Goal: Transaction & Acquisition: Purchase product/service

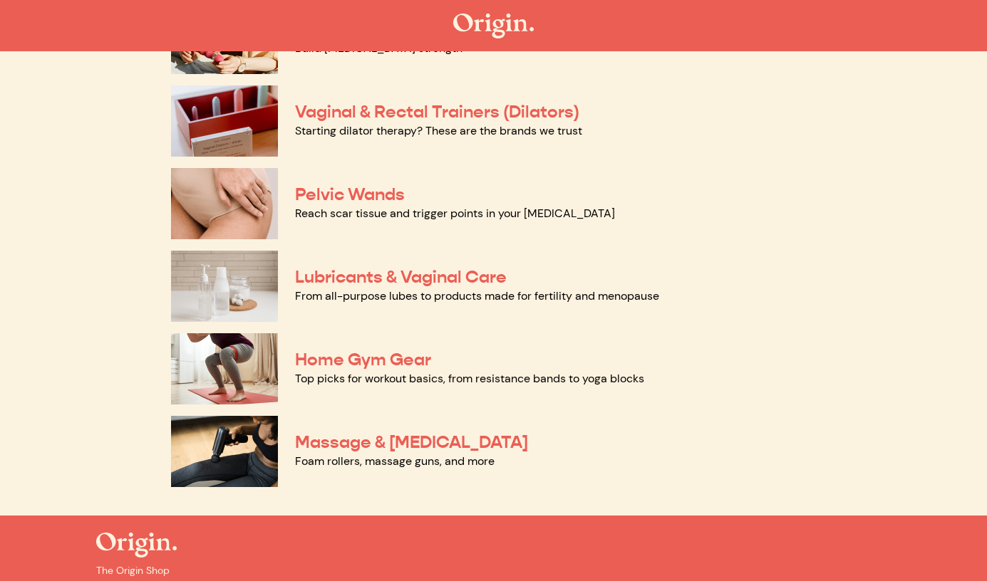
scroll to position [608, 0]
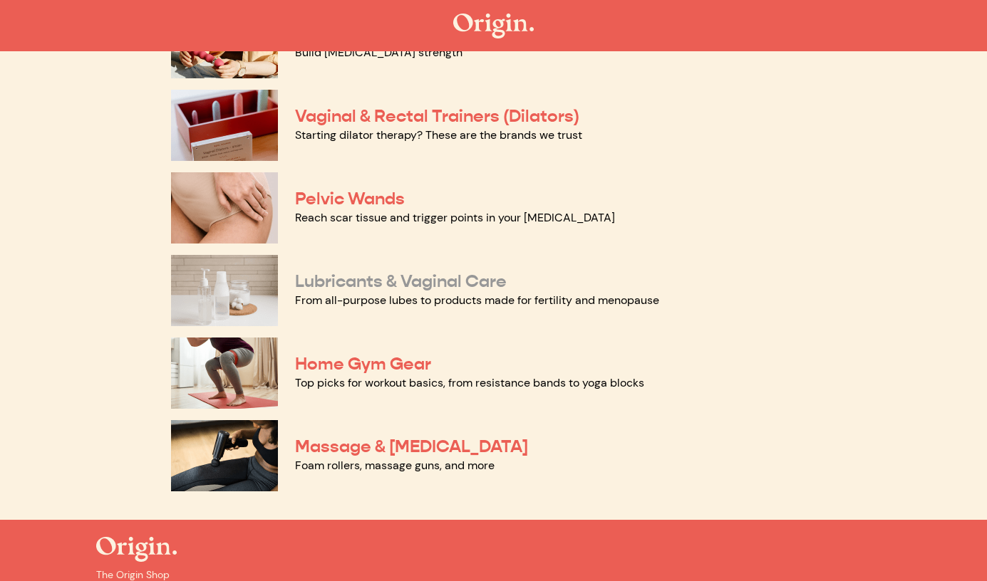
click at [405, 279] on link "Lubricants & Vaginal Care" at bounding box center [401, 281] width 212 height 21
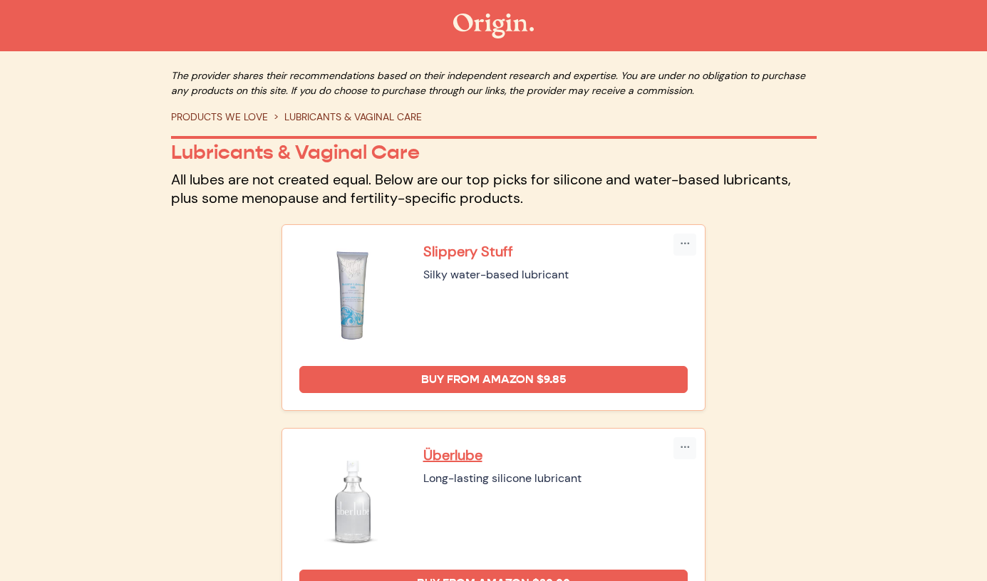
click at [440, 253] on p "Slippery Stuff" at bounding box center [555, 251] width 265 height 19
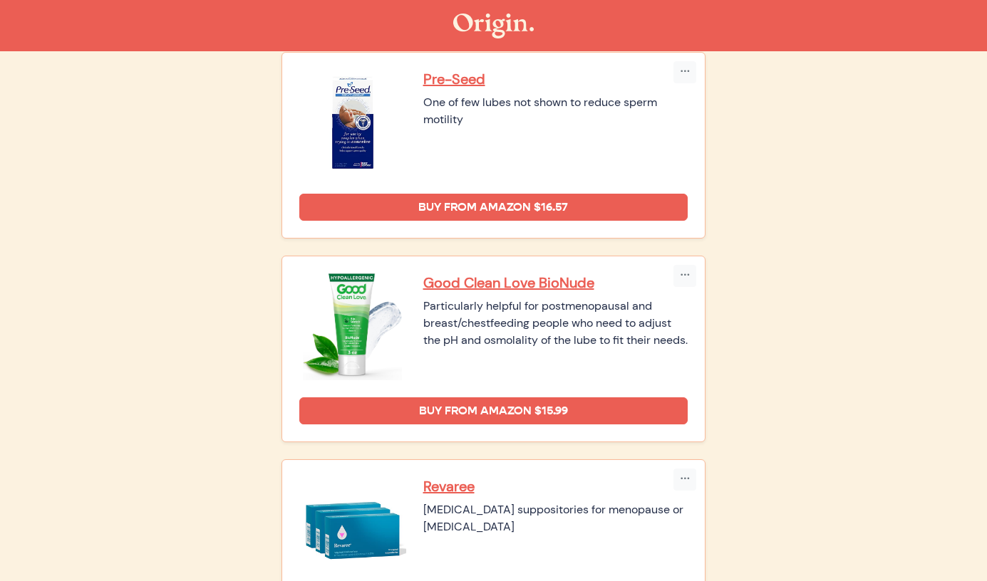
scroll to position [586, 0]
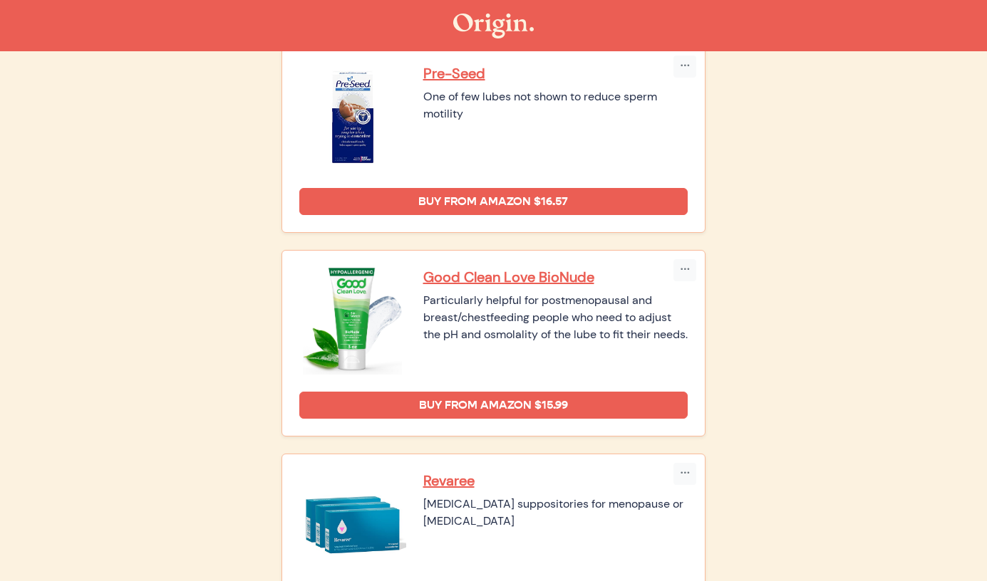
click at [478, 343] on div "Particularly helpful for postmenopausal and breast/chestfeeding people who need…" at bounding box center [555, 317] width 265 height 51
click at [439, 278] on p "Good Clean Love BioNude" at bounding box center [555, 277] width 265 height 19
